Goal: Transaction & Acquisition: Purchase product/service

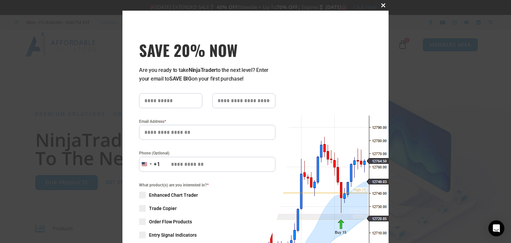
click at [379, 6] on span at bounding box center [383, 5] width 11 height 4
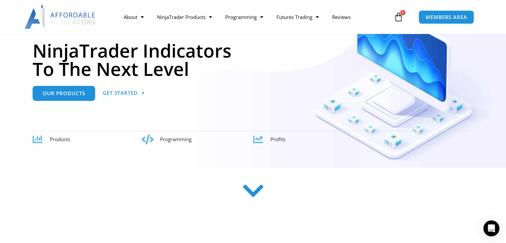
scroll to position [87, 0]
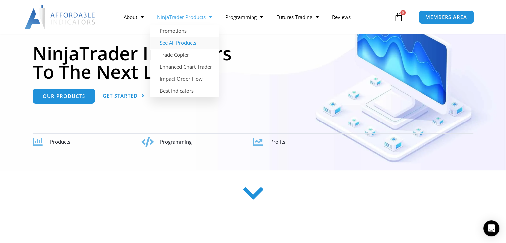
click at [179, 43] on link "See All Products" at bounding box center [184, 43] width 68 height 12
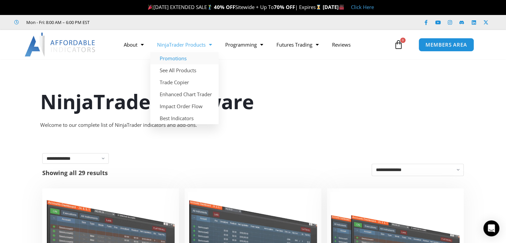
click at [181, 59] on link "Promotions" at bounding box center [184, 58] width 68 height 12
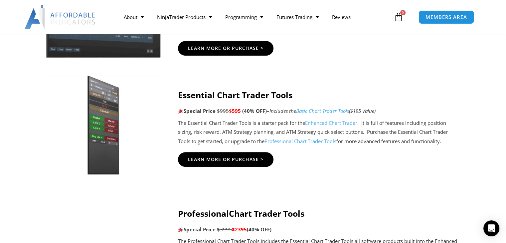
scroll to position [538, 0]
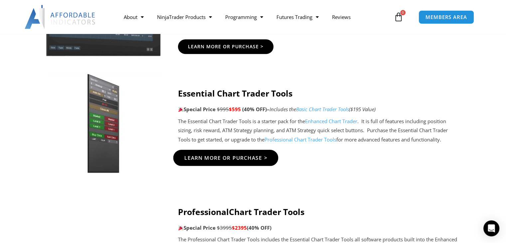
click at [238, 155] on span "Learn More Or Purchase >" at bounding box center [225, 157] width 83 height 5
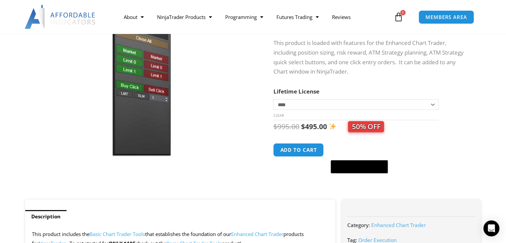
scroll to position [81, 0]
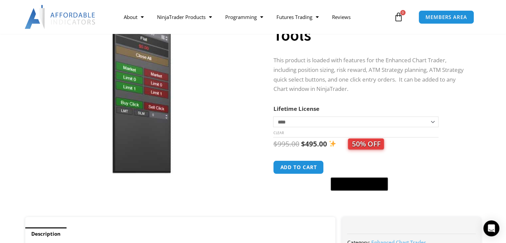
click at [432, 121] on select "**********" at bounding box center [355, 121] width 165 height 11
select select "*"
click at [273, 116] on select "**********" at bounding box center [355, 121] width 165 height 11
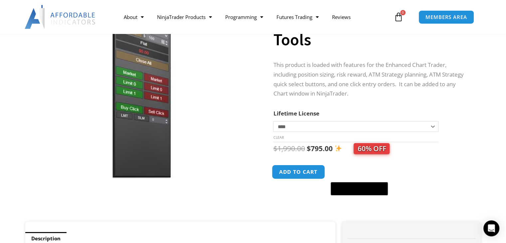
click at [296, 172] on button "Add to cart" at bounding box center [298, 172] width 53 height 14
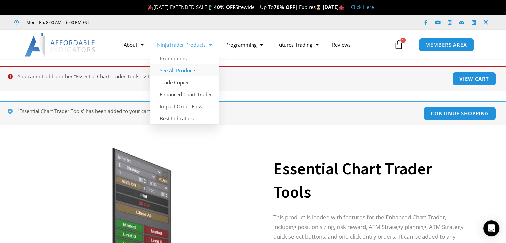
click at [184, 72] on link "See All Products" at bounding box center [184, 70] width 68 height 12
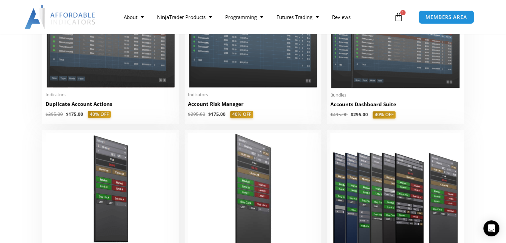
scroll to position [210, 0]
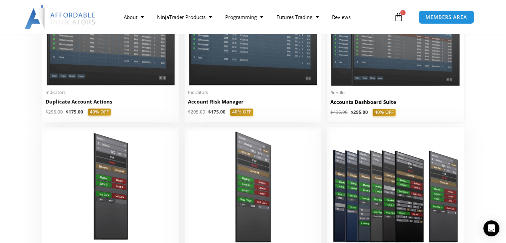
click at [372, 102] on h2 "Accounts Dashboard Suite" at bounding box center [396, 102] width 130 height 7
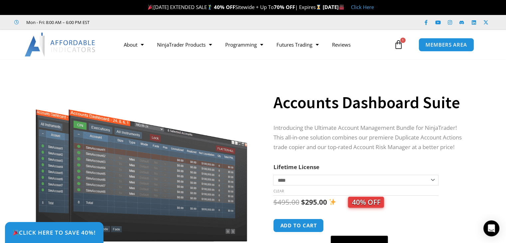
click at [432, 178] on select "**********" at bounding box center [355, 180] width 165 height 11
select select "*"
click at [273, 175] on select "**********" at bounding box center [355, 180] width 165 height 11
click at [307, 224] on div "Click Here to save 40%!" at bounding box center [258, 232] width 506 height 21
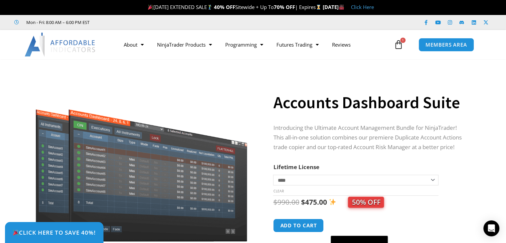
click at [262, 228] on div "Click Here to save 40%!" at bounding box center [258, 232] width 506 height 21
click at [282, 227] on div "Click Here to save 40%!" at bounding box center [258, 232] width 506 height 21
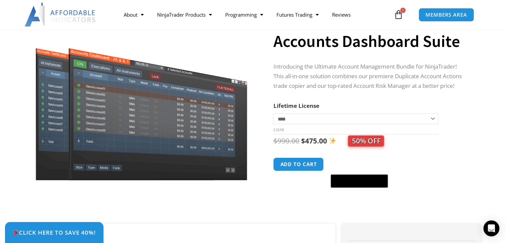
scroll to position [57, 0]
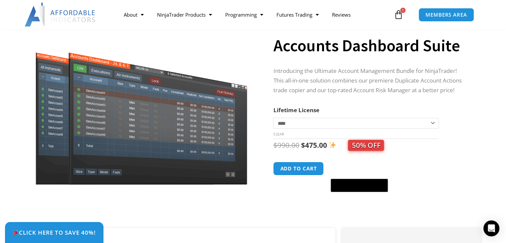
click at [363, 151] on span "50% OFF" at bounding box center [366, 145] width 36 height 11
click at [296, 168] on button "Add to cart" at bounding box center [298, 168] width 53 height 14
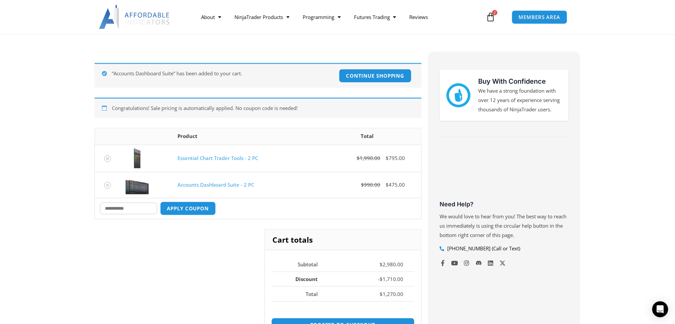
scroll to position [91, 0]
